Goal: Book appointment/travel/reservation

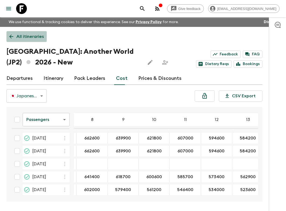
click at [18, 40] on link "All itineraries" at bounding box center [26, 36] width 40 height 11
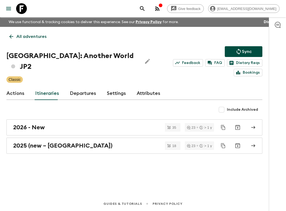
click at [19, 41] on link "All adventures" at bounding box center [27, 36] width 43 height 11
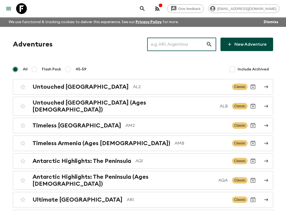
click at [198, 44] on input "text" at bounding box center [176, 44] width 59 height 15
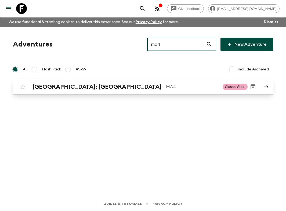
type input "ma4"
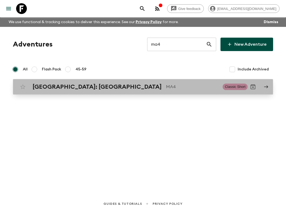
click at [81, 88] on h2 "[GEOGRAPHIC_DATA]: [GEOGRAPHIC_DATA]" at bounding box center [96, 86] width 129 height 7
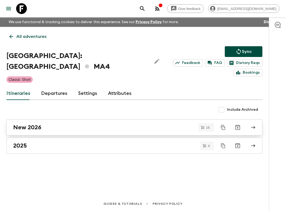
click at [49, 124] on div "New 2026" at bounding box center [129, 127] width 232 height 7
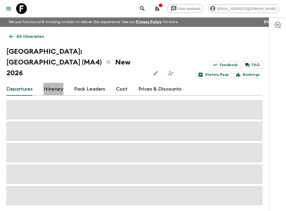
click at [45, 83] on link "Itinerary" at bounding box center [53, 89] width 20 height 13
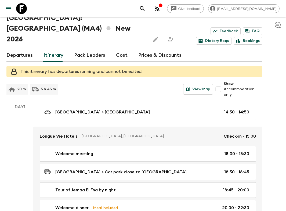
scroll to position [20, 0]
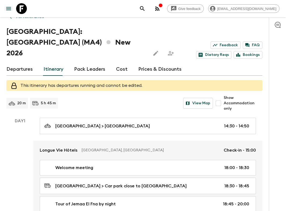
click at [21, 63] on link "Departures" at bounding box center [19, 69] width 26 height 13
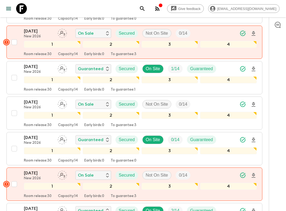
scroll to position [528, 0]
